Goal: Navigation & Orientation: Understand site structure

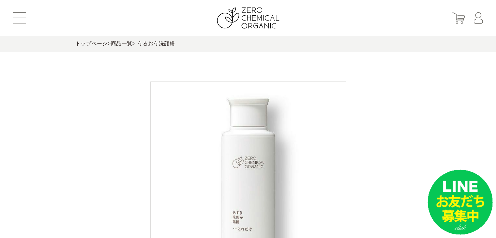
click at [22, 15] on button at bounding box center [19, 17] width 13 height 11
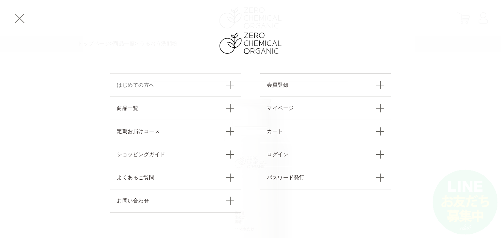
click at [137, 88] on link "はじめての方へ" at bounding box center [175, 84] width 130 height 23
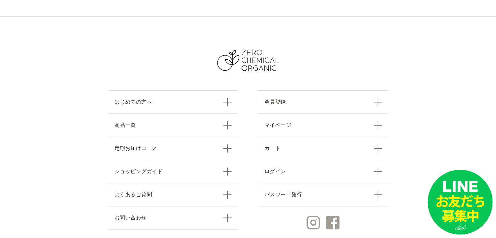
scroll to position [717, 0]
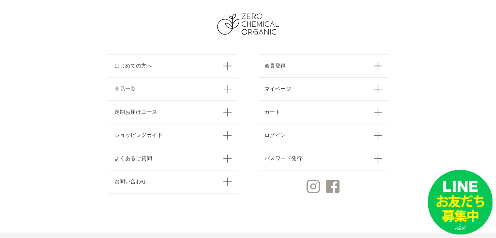
click at [149, 92] on link "商品一覧" at bounding box center [173, 88] width 130 height 23
